Goal: Feedback & Contribution: Contribute content

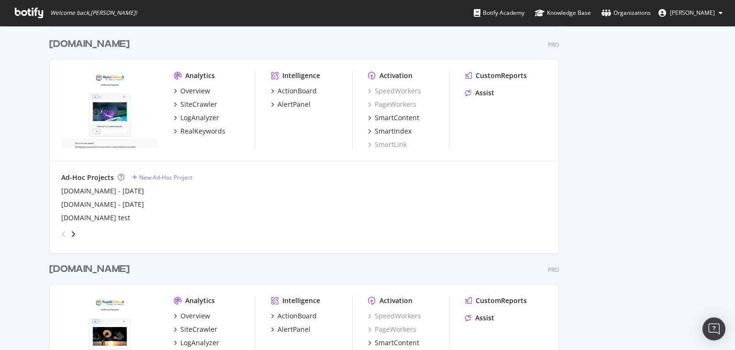
scroll to position [1379, 0]
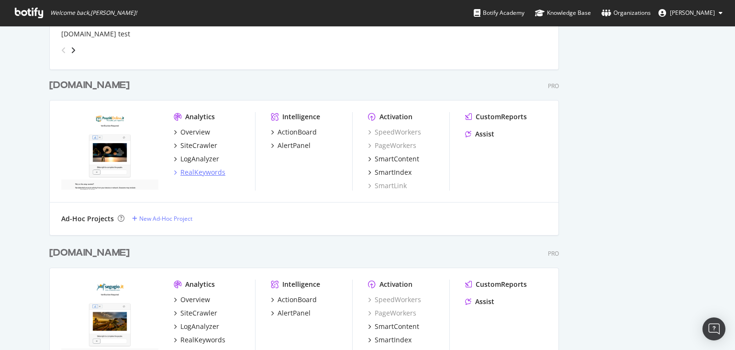
click at [210, 175] on div "RealKeywords" at bounding box center [202, 173] width 45 height 10
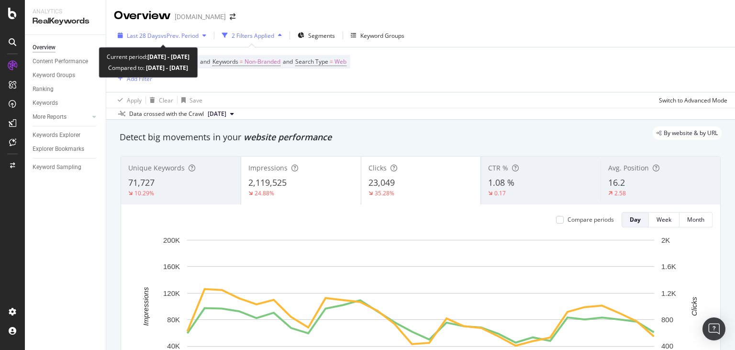
click at [190, 35] on span "vs Prev. Period" at bounding box center [180, 36] width 38 height 8
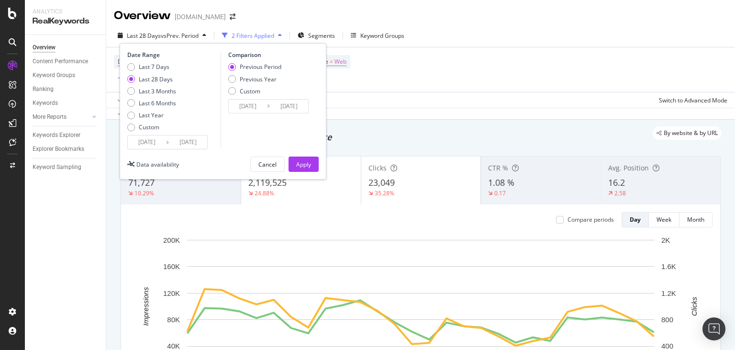
click at [148, 145] on input "[DATE]" at bounding box center [147, 141] width 38 height 13
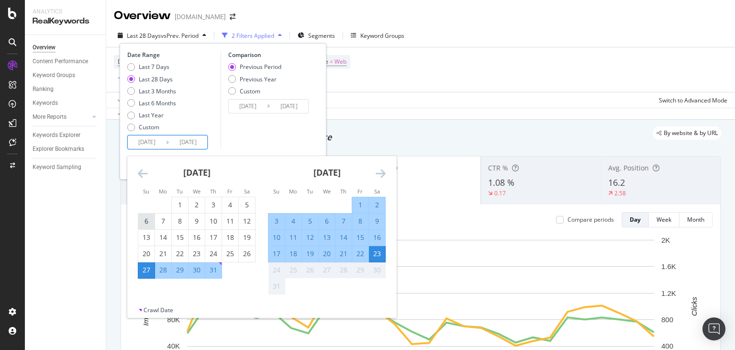
click at [148, 218] on div "6" at bounding box center [146, 221] width 16 height 10
type input "[DATE]"
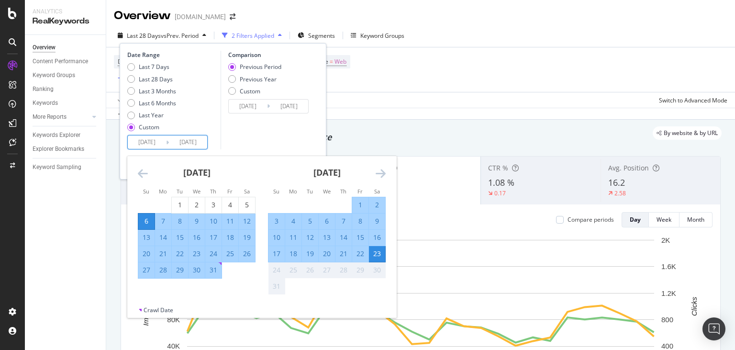
click at [382, 257] on div "23" at bounding box center [377, 254] width 16 height 10
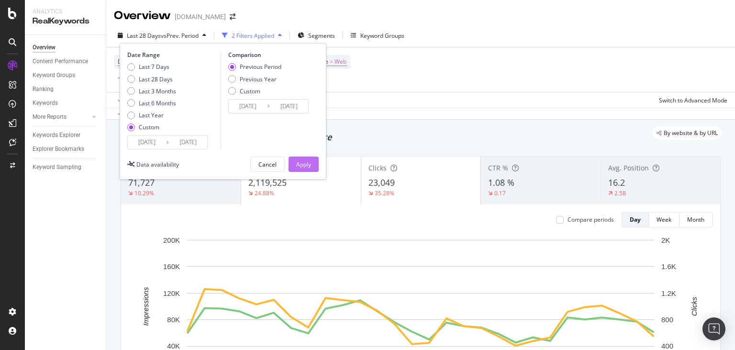
click at [306, 168] on div "Apply" at bounding box center [303, 164] width 15 height 8
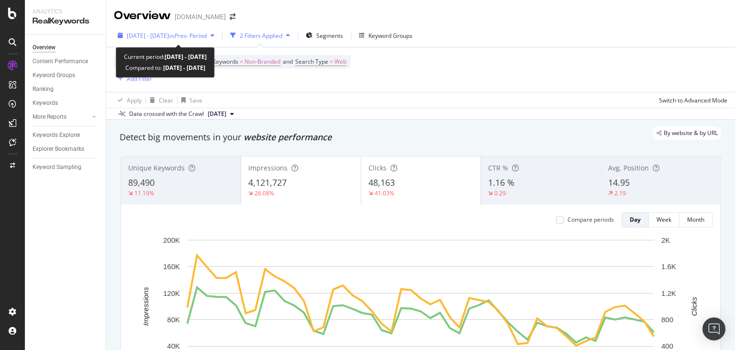
click at [154, 35] on span "[DATE] - [DATE]" at bounding box center [148, 36] width 42 height 8
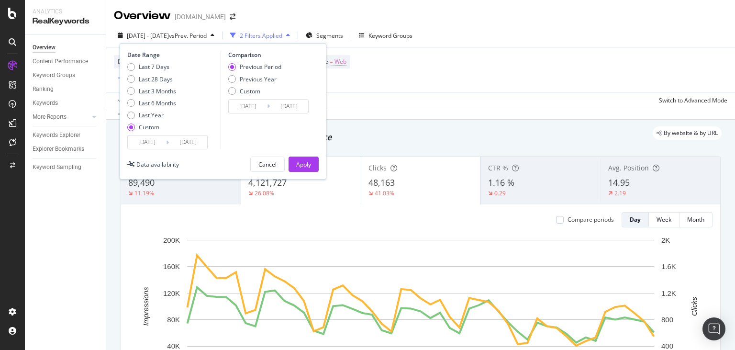
click at [168, 146] on icon at bounding box center [167, 142] width 3 height 9
click at [149, 142] on input "[DATE]" at bounding box center [147, 141] width 38 height 13
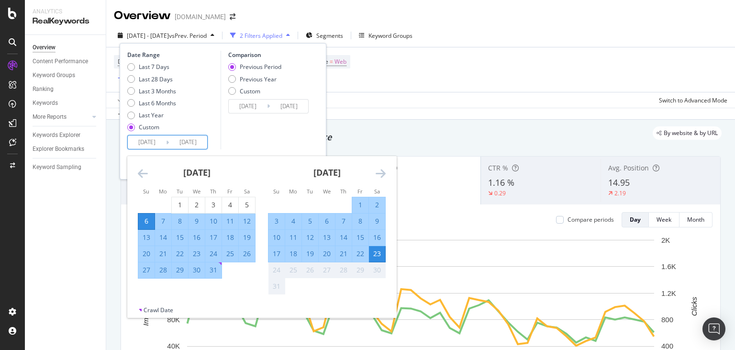
click at [138, 169] on icon "Move backward to switch to the previous month." at bounding box center [143, 173] width 10 height 11
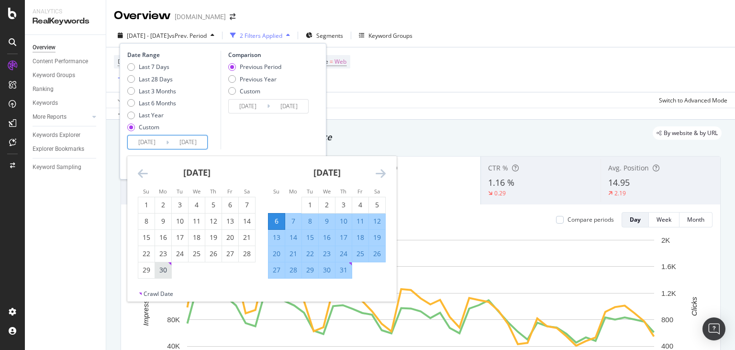
click at [164, 272] on div "30" at bounding box center [163, 270] width 16 height 10
type input "[DATE]"
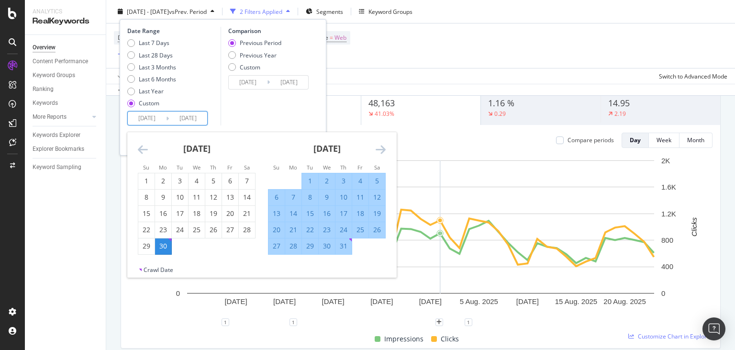
scroll to position [92, 0]
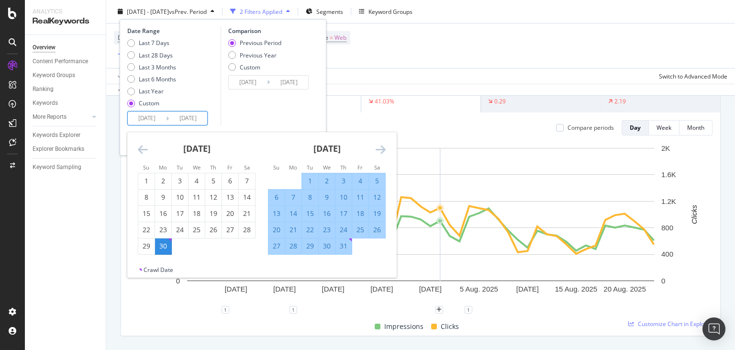
click at [381, 151] on icon "Move forward to switch to the next month." at bounding box center [381, 149] width 10 height 11
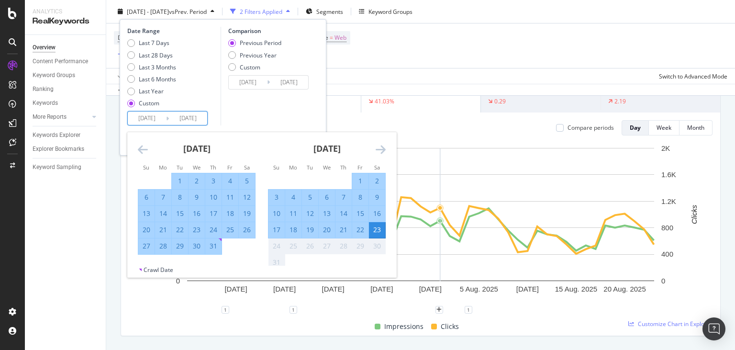
click at [380, 229] on div "23" at bounding box center [377, 230] width 16 height 10
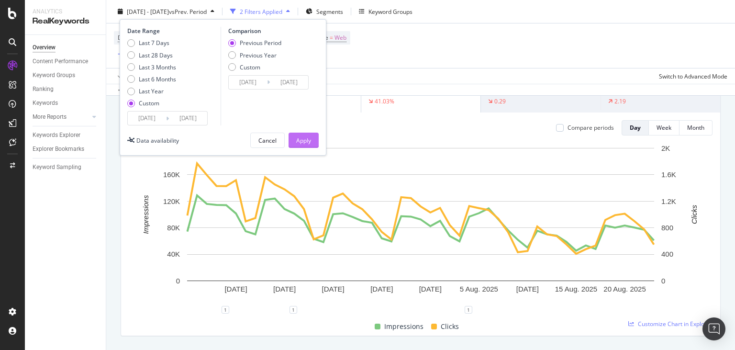
click at [306, 145] on div "Apply" at bounding box center [303, 140] width 15 height 14
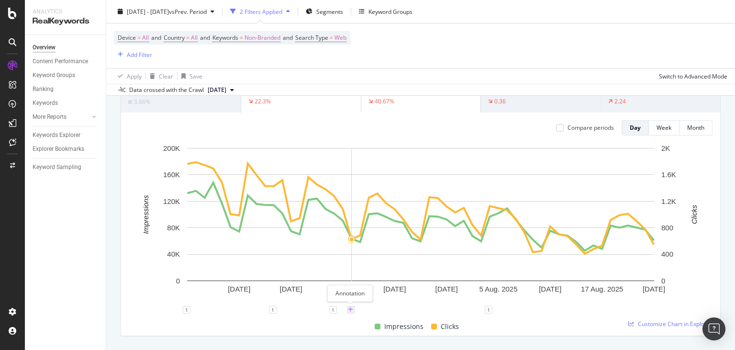
click at [350, 309] on icon "plus" at bounding box center [350, 310] width 5 height 6
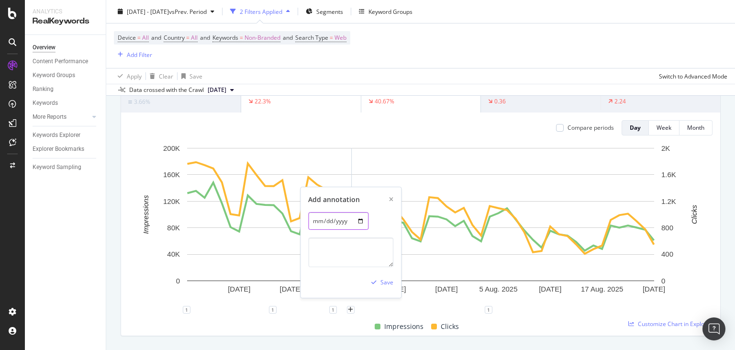
click at [355, 221] on input "[DATE]" at bounding box center [338, 221] width 60 height 18
type input "[DATE]"
click at [348, 256] on textarea at bounding box center [350, 252] width 85 height 30
type textarea "Da [DATE] le pagine di listato staticizzato hanno iniziato a mostrare solo prod…"
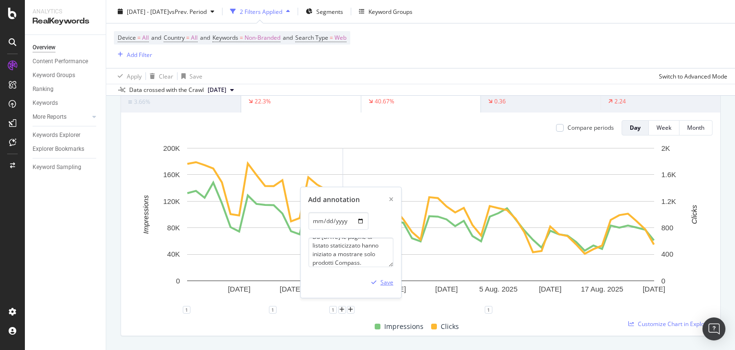
click at [386, 282] on div "Save" at bounding box center [387, 282] width 13 height 8
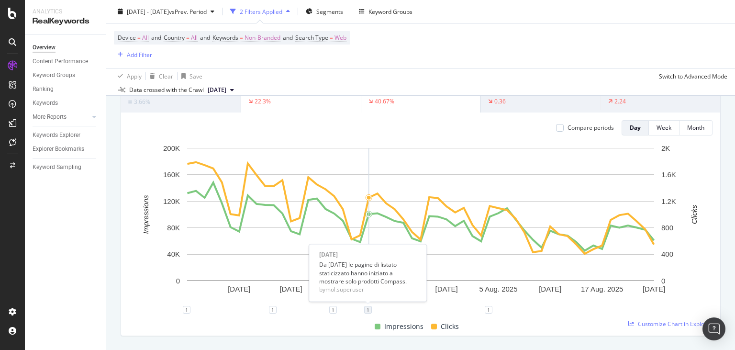
click at [370, 311] on div "1" at bounding box center [368, 310] width 8 height 8
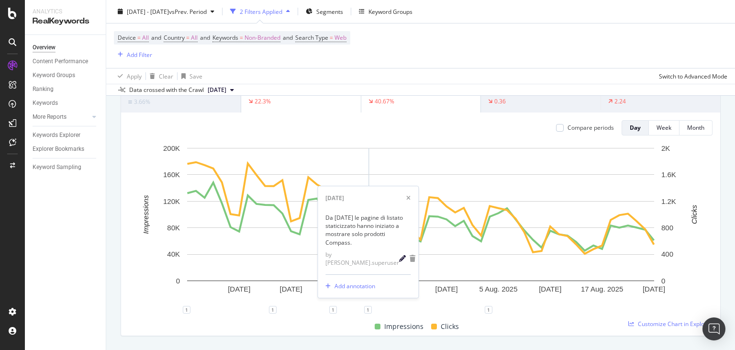
click at [399, 260] on icon "pencil" at bounding box center [402, 258] width 7 height 7
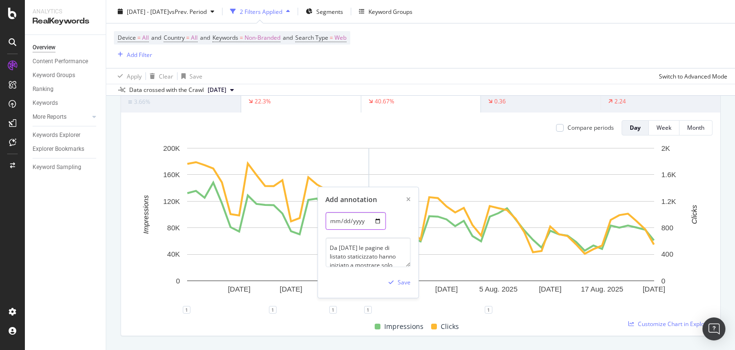
click at [376, 219] on input "[DATE]" at bounding box center [356, 221] width 60 height 18
type input "[DATE]"
click at [407, 283] on div "Save" at bounding box center [404, 282] width 13 height 8
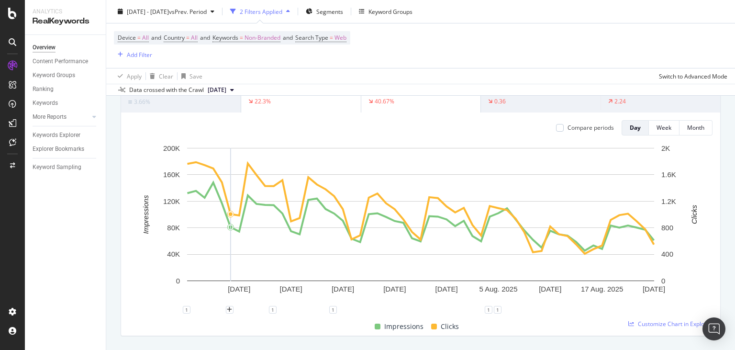
click at [235, 309] on rect "A chart." at bounding box center [421, 226] width 584 height 167
click at [249, 309] on icon "plus" at bounding box center [246, 310] width 5 height 6
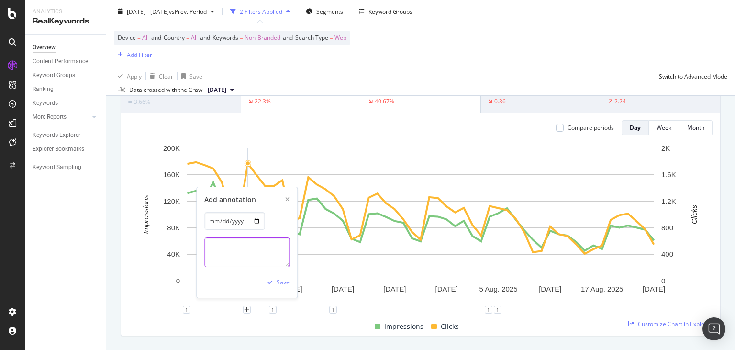
click at [242, 243] on textarea at bounding box center [246, 252] width 85 height 30
click at [256, 259] on textarea "Da [DATE] le pagine di listato staticizzato e quelle dei migliori prestiti sono…" at bounding box center [246, 252] width 85 height 30
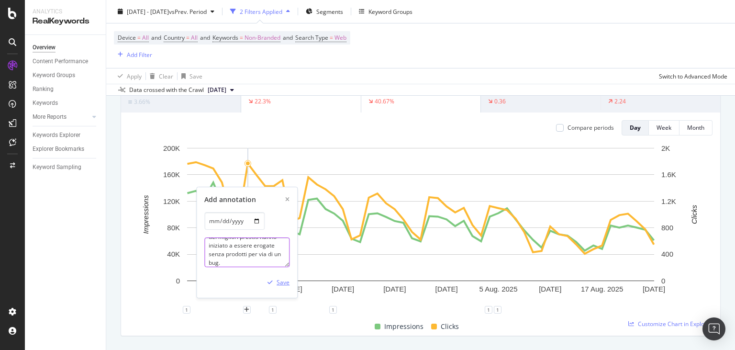
type textarea "Da [DATE] le pagine di listato staticizzato e quelle dei migliori prestiti hann…"
click at [280, 284] on div "Save" at bounding box center [283, 282] width 13 height 8
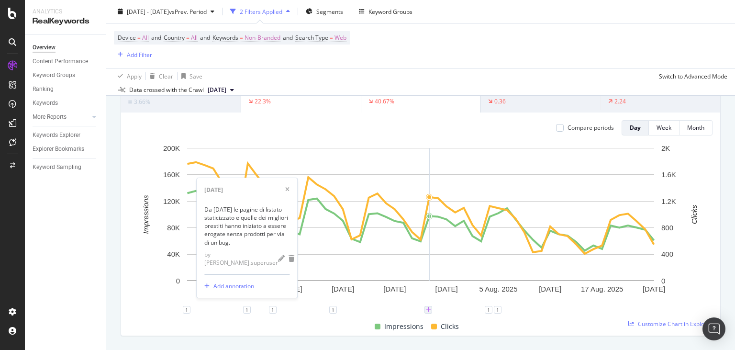
click at [429, 311] on icon "plus" at bounding box center [428, 310] width 5 height 6
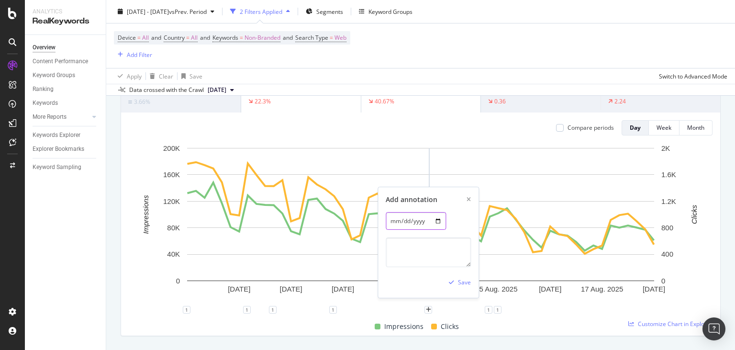
click at [434, 219] on input "[DATE]" at bounding box center [416, 221] width 60 height 18
click at [434, 218] on input "[DATE]" at bounding box center [416, 221] width 60 height 18
click at [433, 223] on input "[DATE]" at bounding box center [416, 221] width 60 height 18
type input "[DATE]"
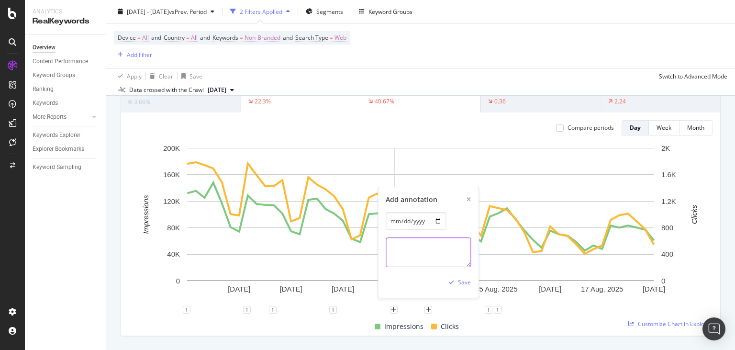
click at [394, 254] on textarea at bounding box center [428, 252] width 85 height 30
type textarea "Corretto il bug a causa del quale abbiamo erogato listati staticizzati e pagine…"
click at [468, 284] on div "Save" at bounding box center [464, 282] width 13 height 8
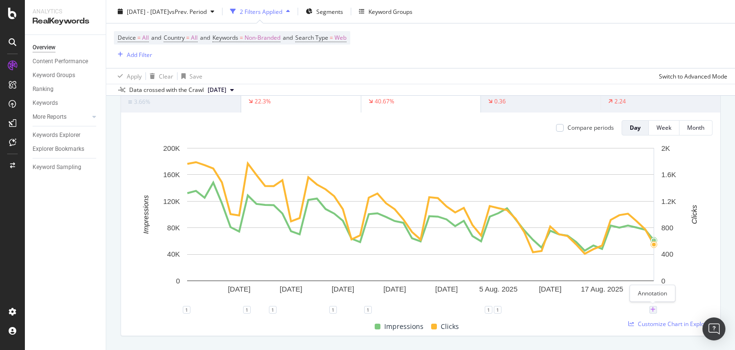
click at [654, 308] on icon "plus" at bounding box center [653, 310] width 5 height 6
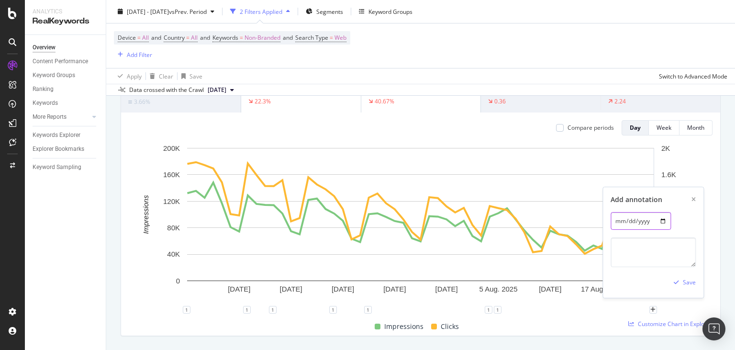
click at [660, 223] on input "[DATE]" at bounding box center [641, 221] width 60 height 18
type input "[DATE]"
click at [631, 253] on textarea at bounding box center [653, 252] width 85 height 30
type textarea "Corretto il bug a causa del quale dal [DATE] eroghiamo solo prestiti Compass ne…"
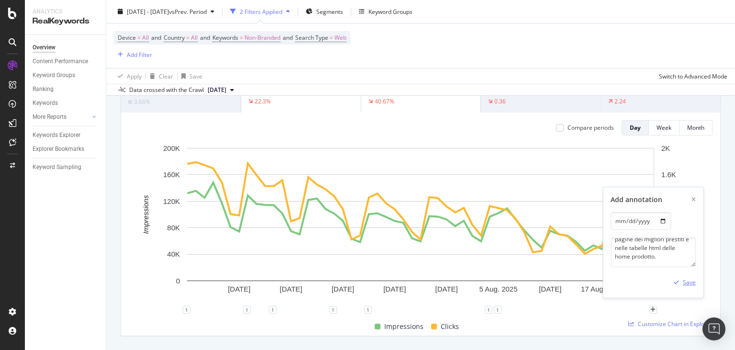
click at [689, 281] on div "Save" at bounding box center [689, 282] width 13 height 8
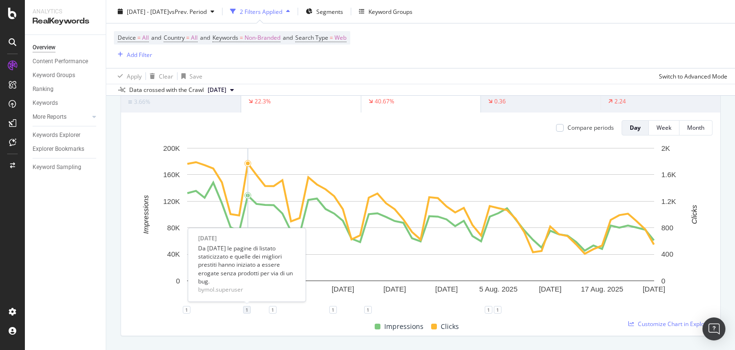
click at [246, 311] on div "1" at bounding box center [247, 310] width 8 height 8
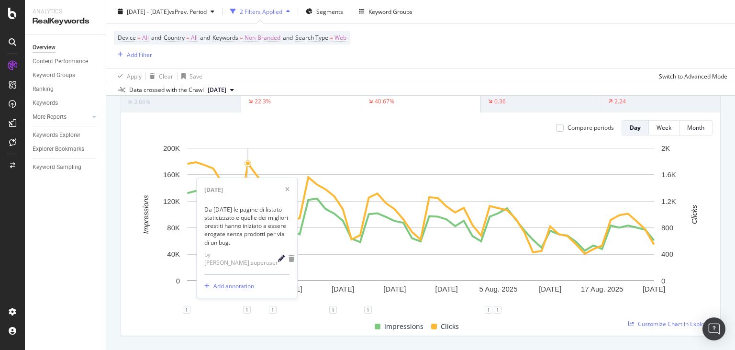
click at [280, 262] on icon "pencil" at bounding box center [281, 258] width 7 height 7
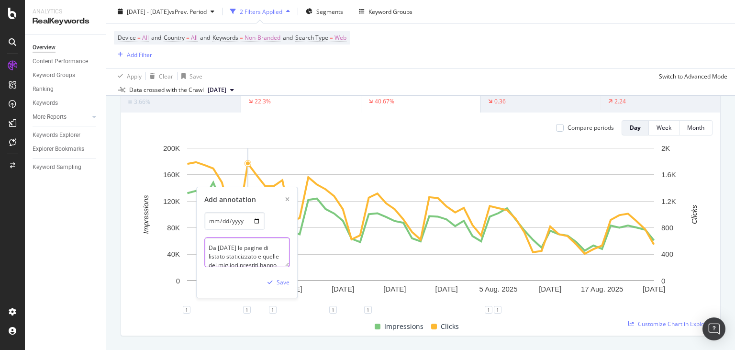
click at [243, 258] on textarea "Da [DATE] le pagine di listato staticizzato e quelle dei migliori prestiti hann…" at bounding box center [246, 252] width 85 height 30
type textarea "Da [DATE] le pagine di listato staticizzato, quelle dei migliori prestiti e le …"
click at [287, 281] on div "Save" at bounding box center [283, 282] width 13 height 8
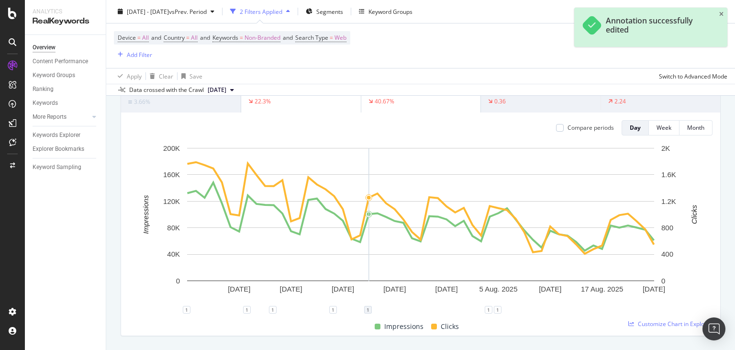
click at [369, 308] on div "1" at bounding box center [368, 310] width 8 height 8
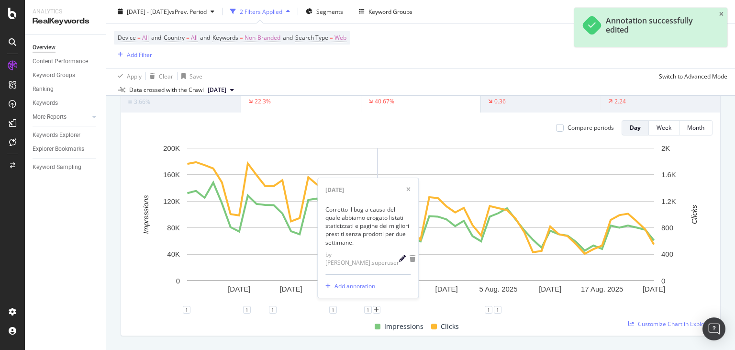
click at [399, 261] on icon "pencil" at bounding box center [402, 258] width 7 height 7
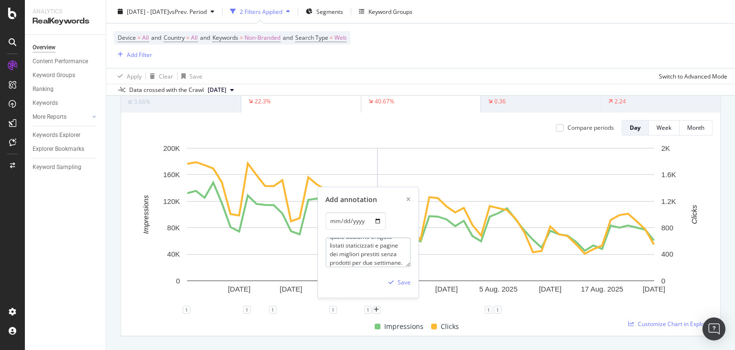
scroll to position [20, 0]
click at [329, 246] on textarea "Corretto il bug a causa del quale abbiamo erogato listati staticizzati e pagine…" at bounding box center [368, 252] width 85 height 30
paste textarea "nei listati staticizzati, nelle pagine dei migliori prestiti e nelle tabelle ht…"
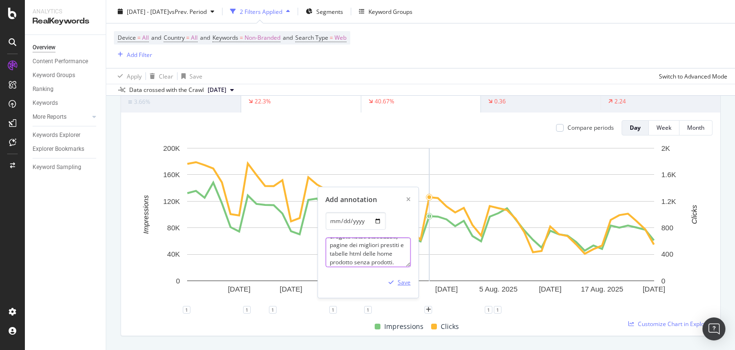
type textarea "Corretto il bug a causa del quale dal [DATE] abbiamo erogato listati staticizza…"
click at [404, 287] on div "Save" at bounding box center [398, 282] width 26 height 14
